Goal: Task Accomplishment & Management: Use online tool/utility

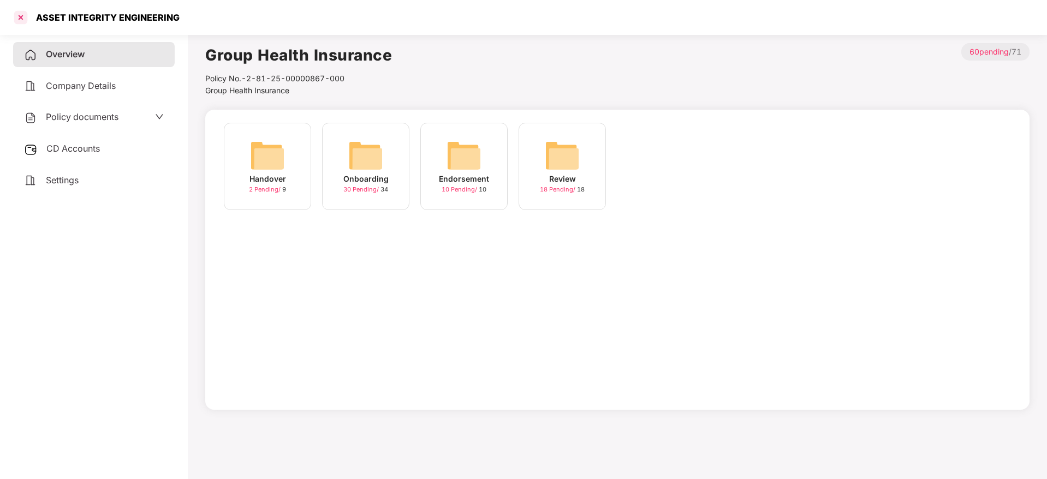
click at [17, 11] on div at bounding box center [20, 17] width 17 height 17
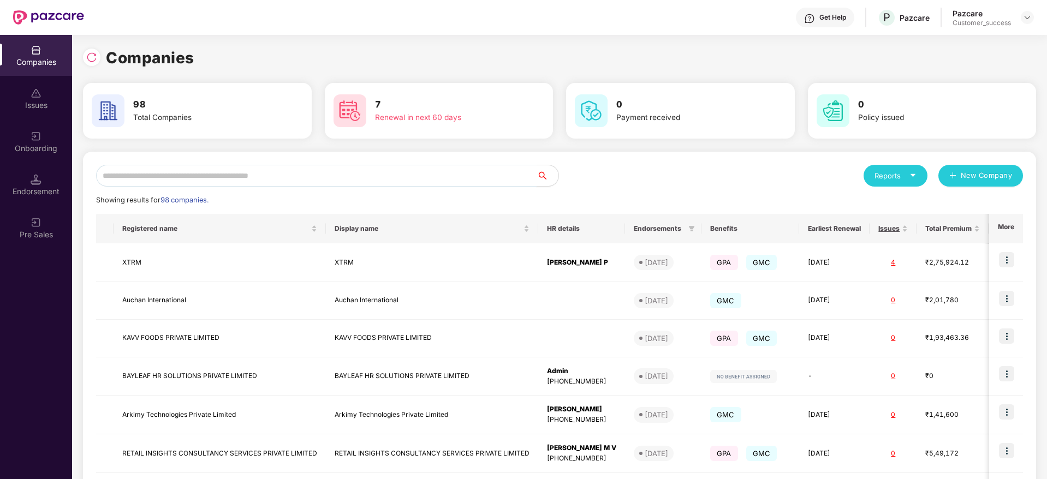
click at [130, 170] on input "text" at bounding box center [316, 176] width 441 height 22
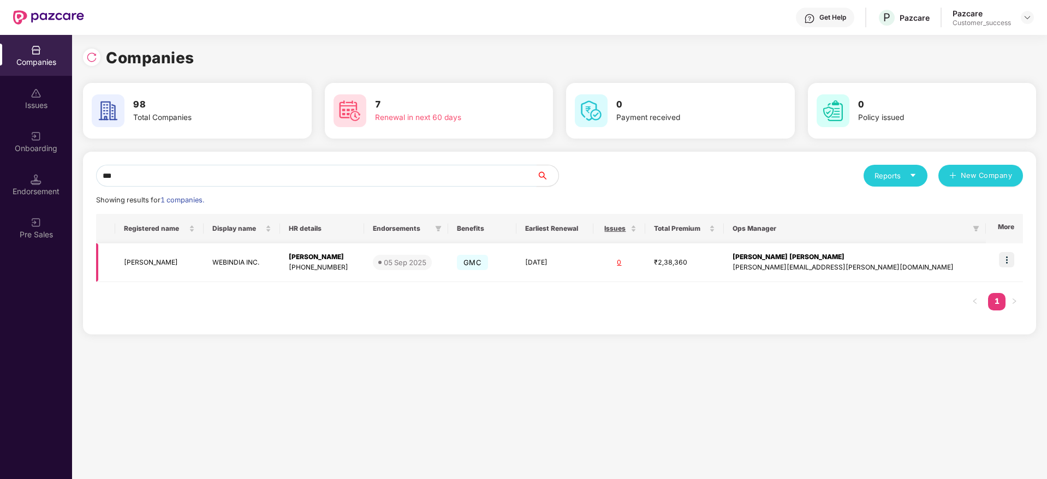
type input "***"
click at [1006, 261] on img at bounding box center [1006, 259] width 15 height 15
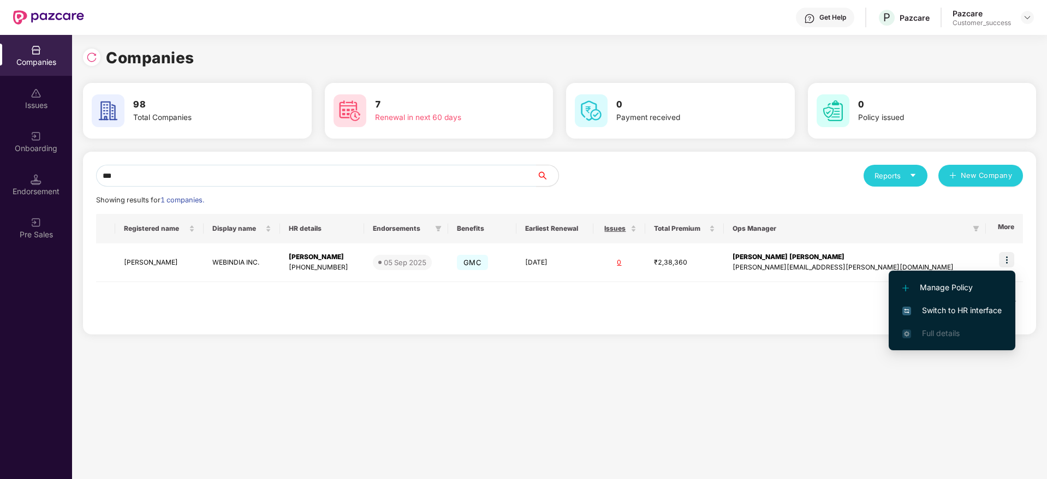
click at [947, 302] on li "Switch to HR interface" at bounding box center [952, 310] width 127 height 23
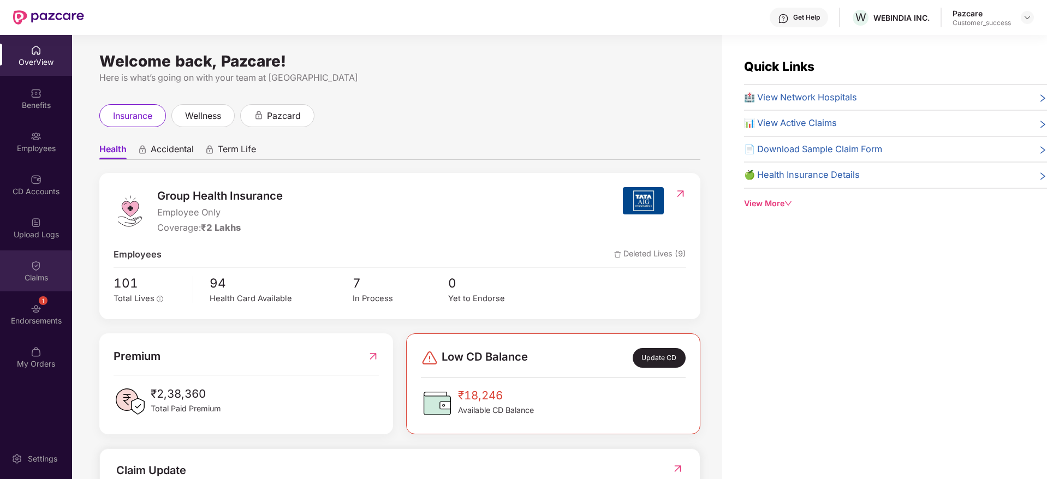
click at [31, 275] on div "Claims" at bounding box center [36, 277] width 72 height 11
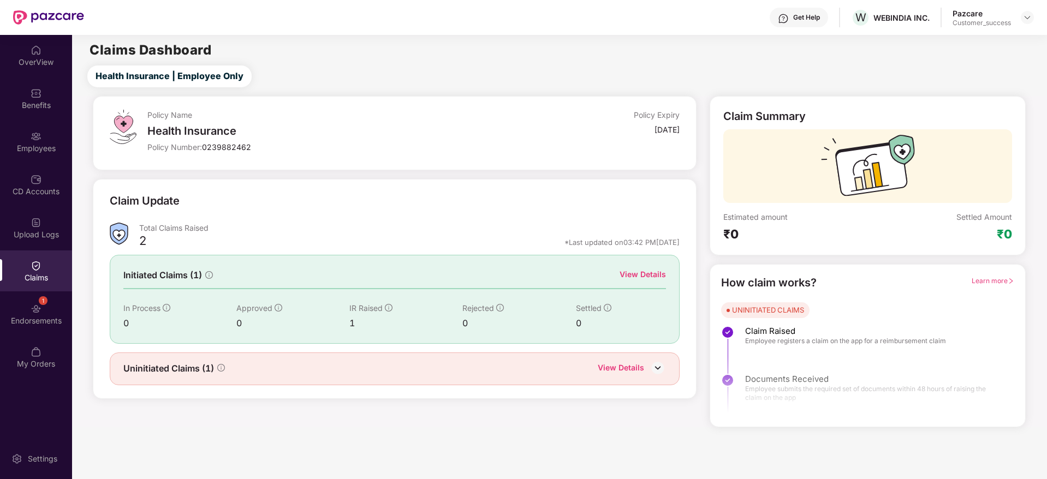
click at [670, 362] on div "Uninitiated Claims (1) View Details" at bounding box center [395, 369] width 570 height 33
click at [660, 366] on img at bounding box center [658, 368] width 16 height 16
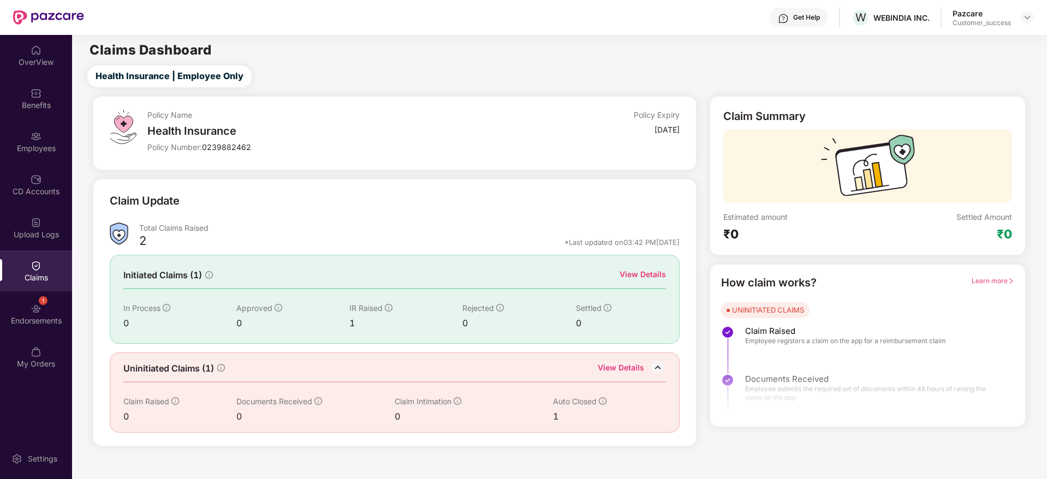
click at [619, 366] on div "View Details" at bounding box center [621, 369] width 46 height 14
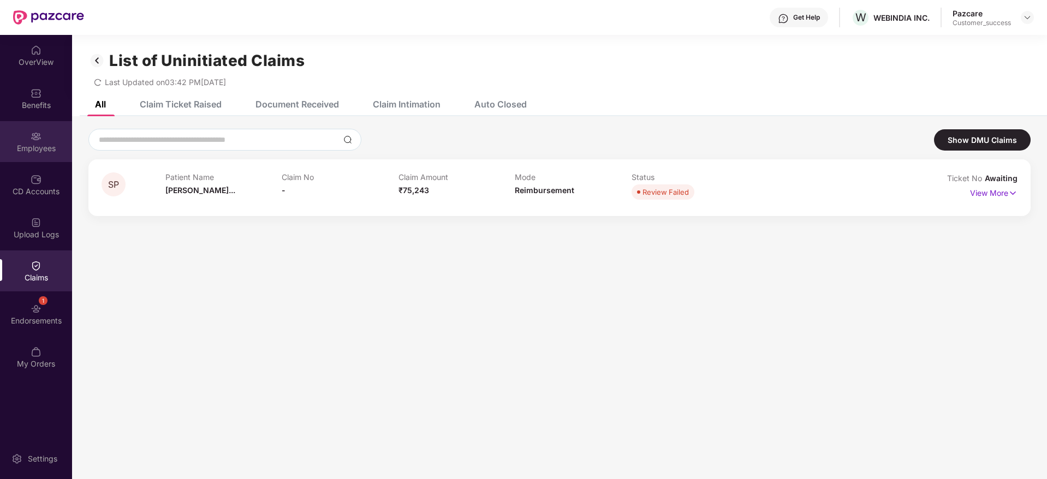
click at [33, 157] on div "Employees" at bounding box center [36, 141] width 72 height 41
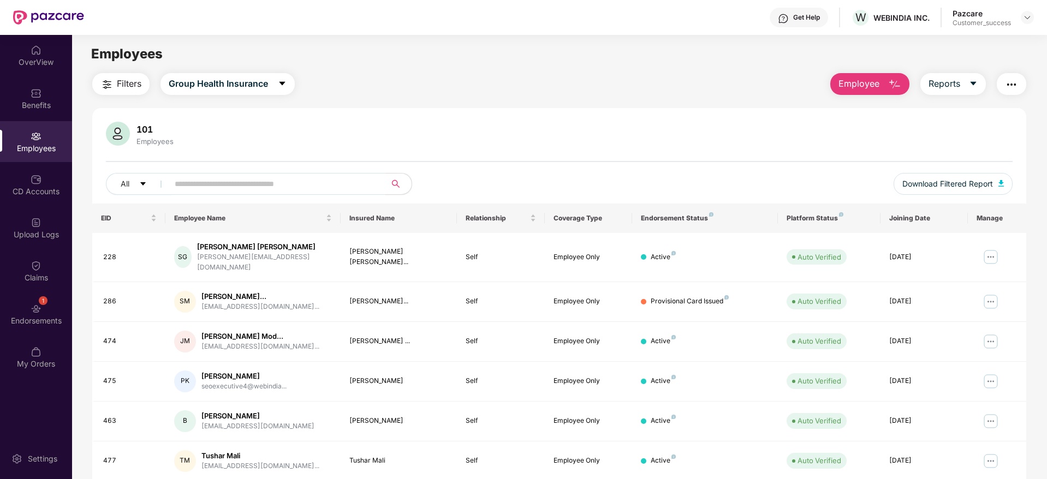
click at [293, 185] on input "text" at bounding box center [273, 184] width 196 height 16
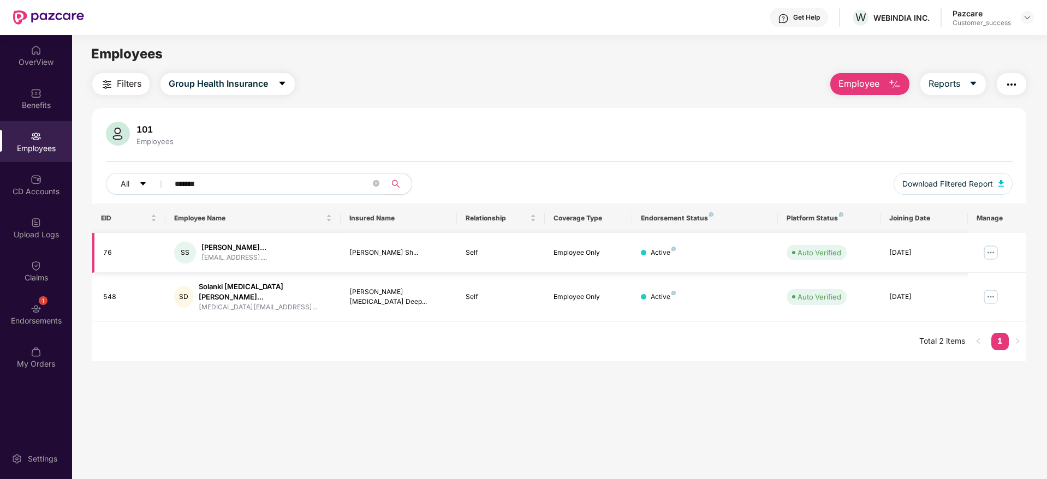
type input "*******"
click at [991, 258] on img at bounding box center [990, 252] width 17 height 17
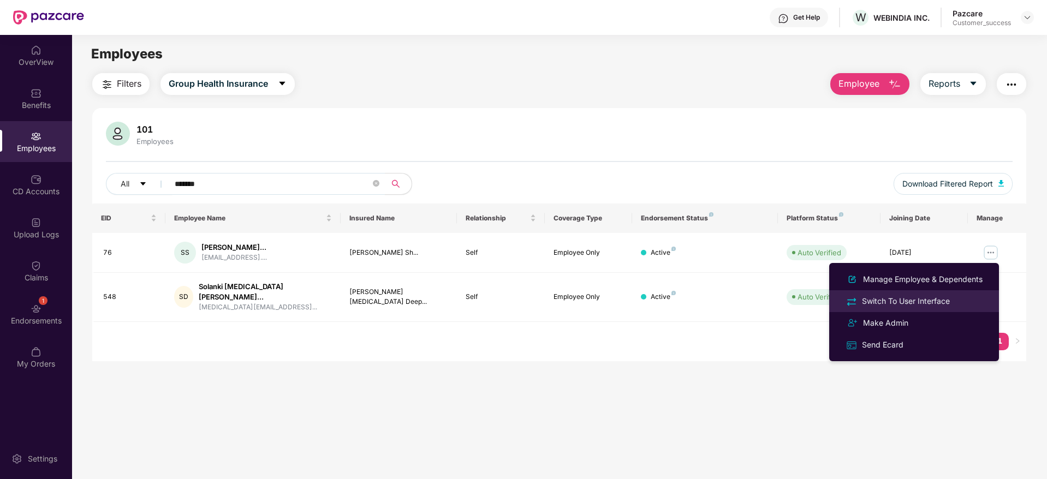
click at [932, 303] on div "Switch To User Interface" at bounding box center [906, 301] width 92 height 12
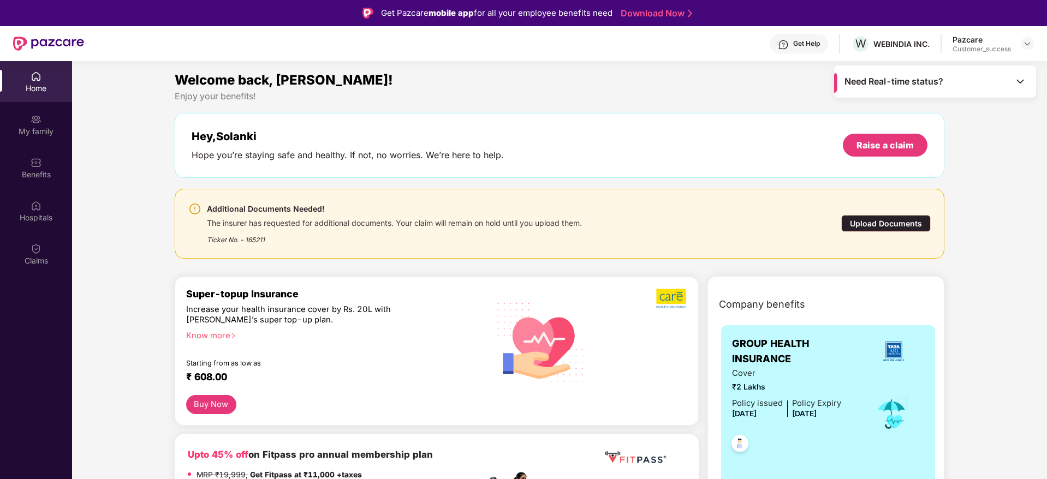
click at [878, 225] on div "Upload Documents" at bounding box center [886, 223] width 90 height 17
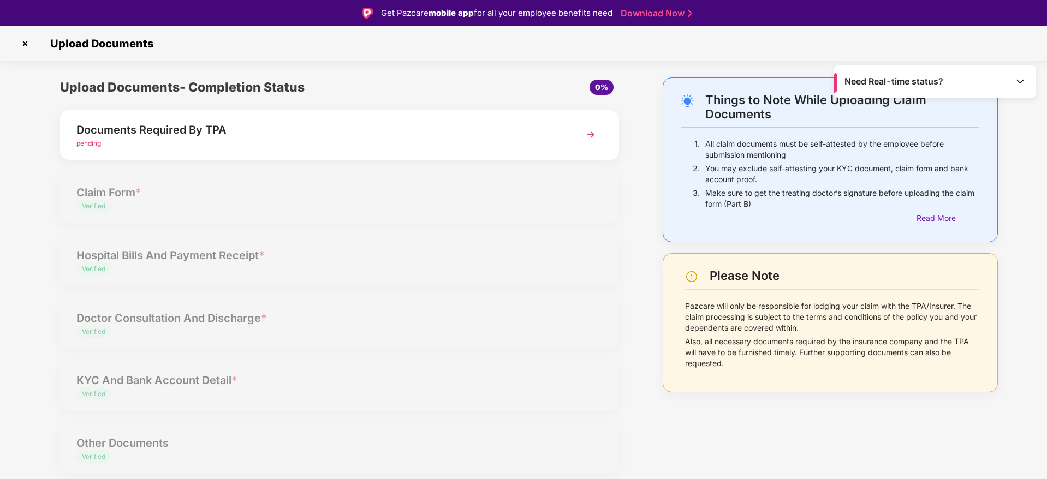
scroll to position [26, 0]
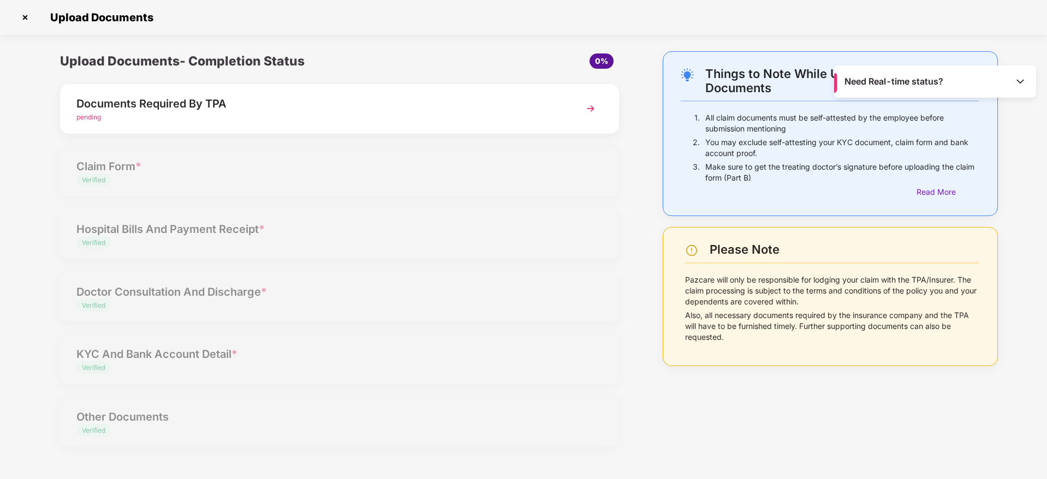
click at [584, 109] on img at bounding box center [591, 109] width 20 height 20
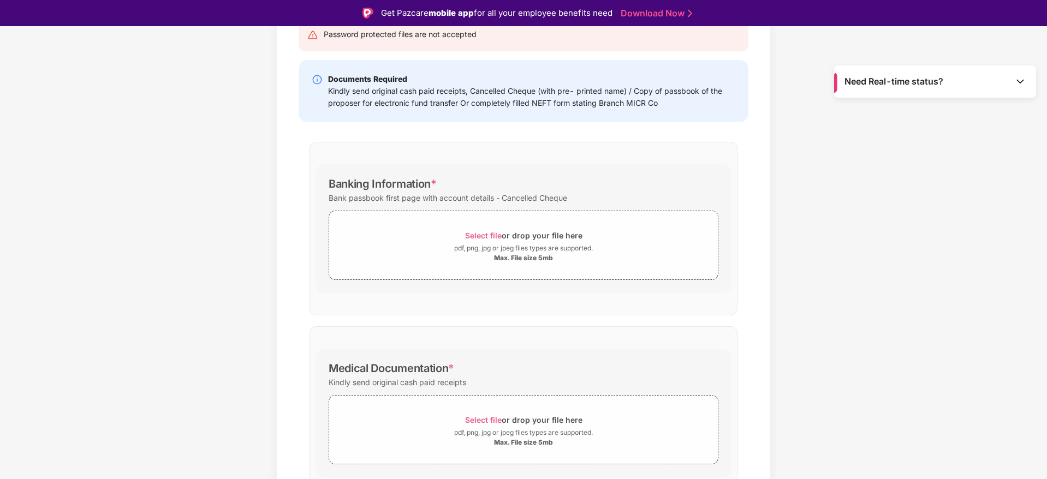
scroll to position [188, 0]
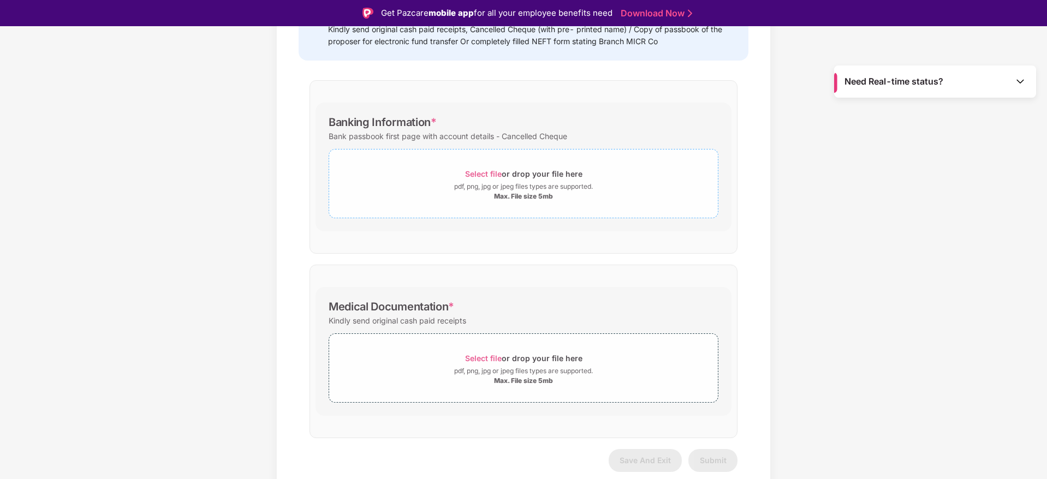
click at [480, 176] on span "Select file" at bounding box center [483, 173] width 37 height 9
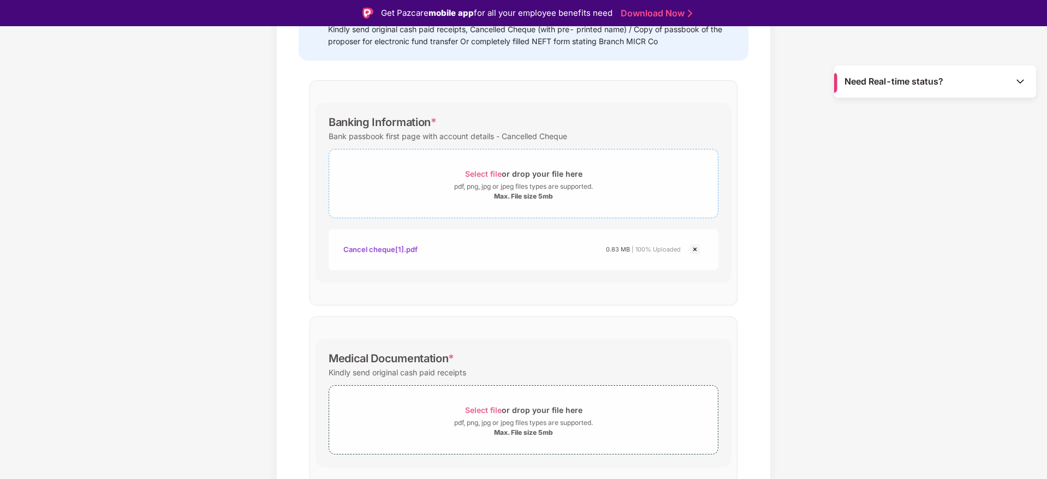
scroll to position [240, 0]
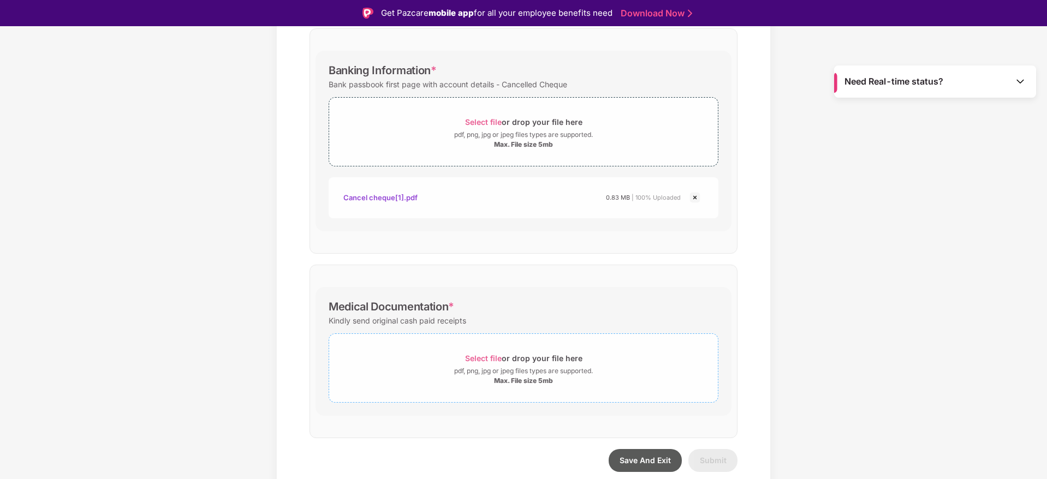
click at [477, 360] on span "Select file" at bounding box center [483, 358] width 37 height 9
click at [491, 360] on span "Select file" at bounding box center [483, 358] width 37 height 9
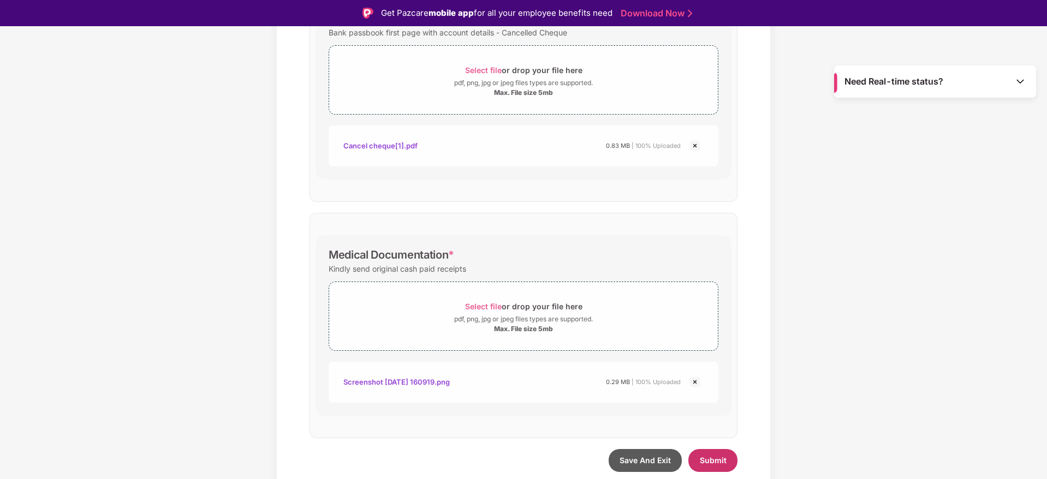
click at [702, 461] on span "Submit" at bounding box center [713, 460] width 27 height 9
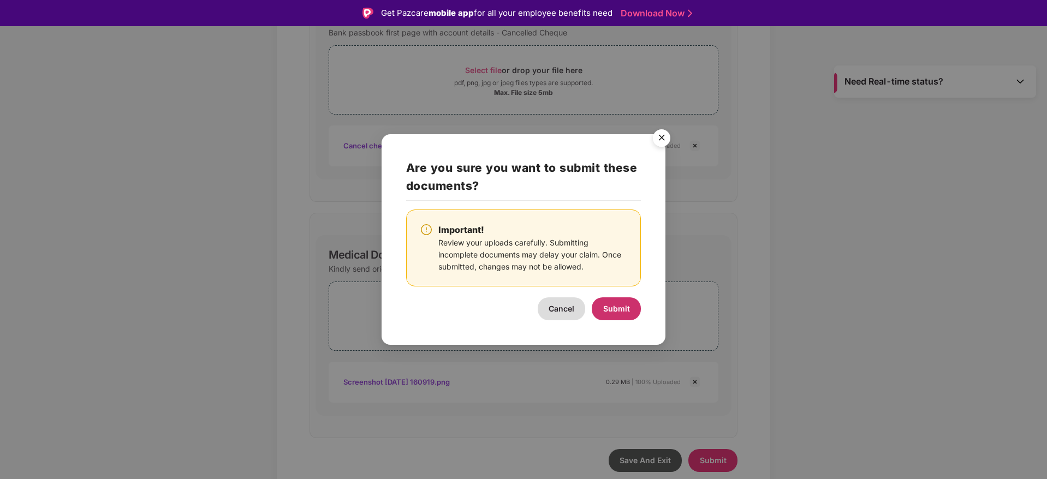
click at [616, 310] on span "Submit" at bounding box center [616, 308] width 27 height 9
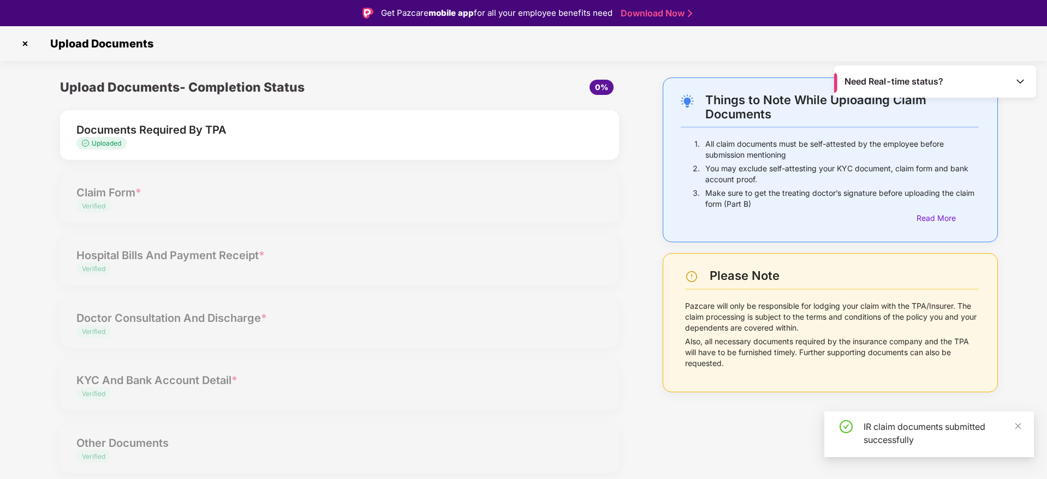
scroll to position [26, 0]
